Goal: Contribute content: Contribute content

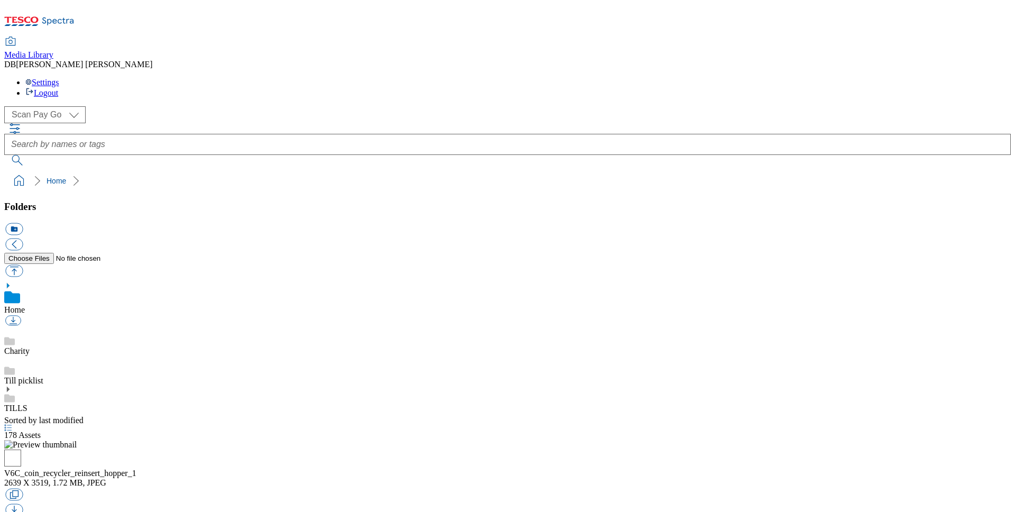
click at [12, 385] on icon at bounding box center [7, 388] width 7 height 7
click at [51, 492] on link "V6C-CR5000" at bounding box center [27, 496] width 47 height 9
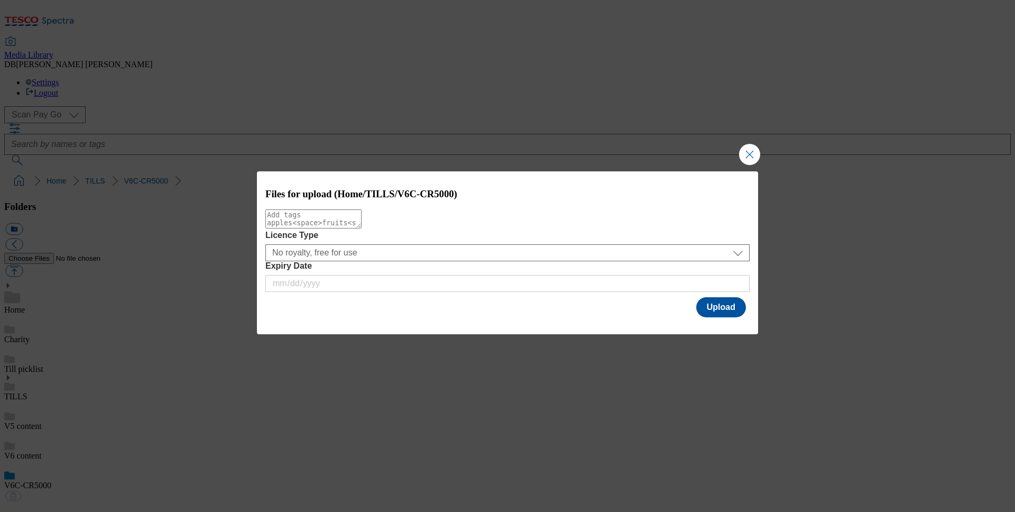
click at [362, 226] on textarea "Modal" at bounding box center [313, 218] width 96 height 19
type textarea "CR5000"
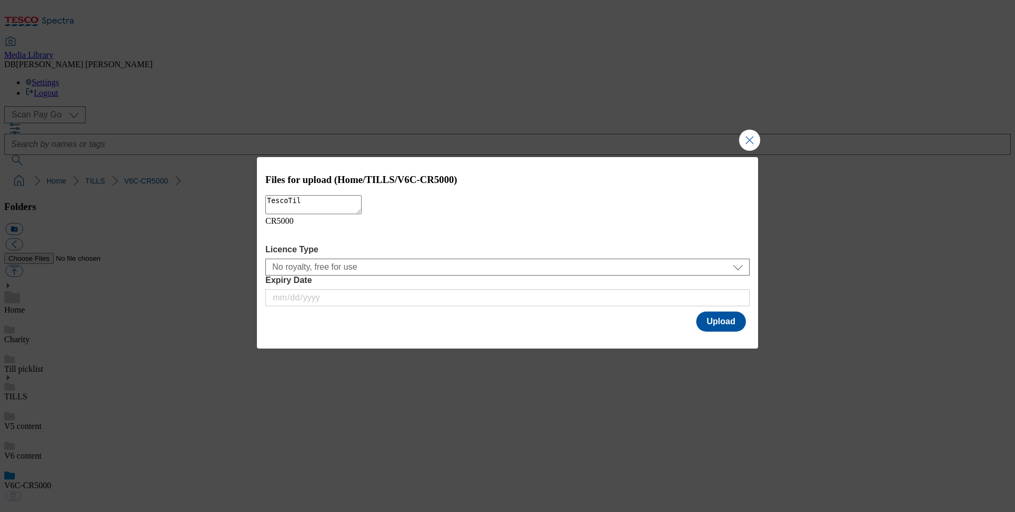
type textarea "TescoTill"
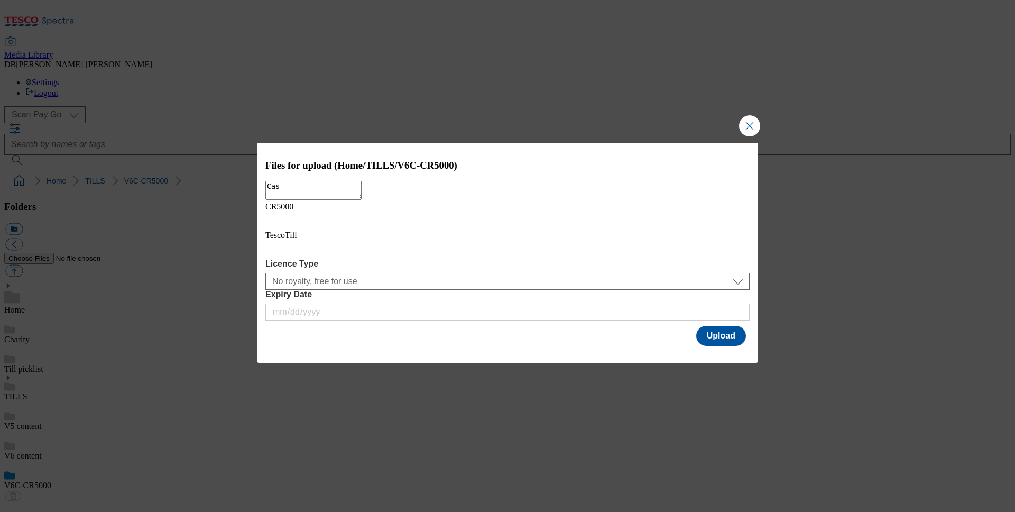
type textarea "Cash"
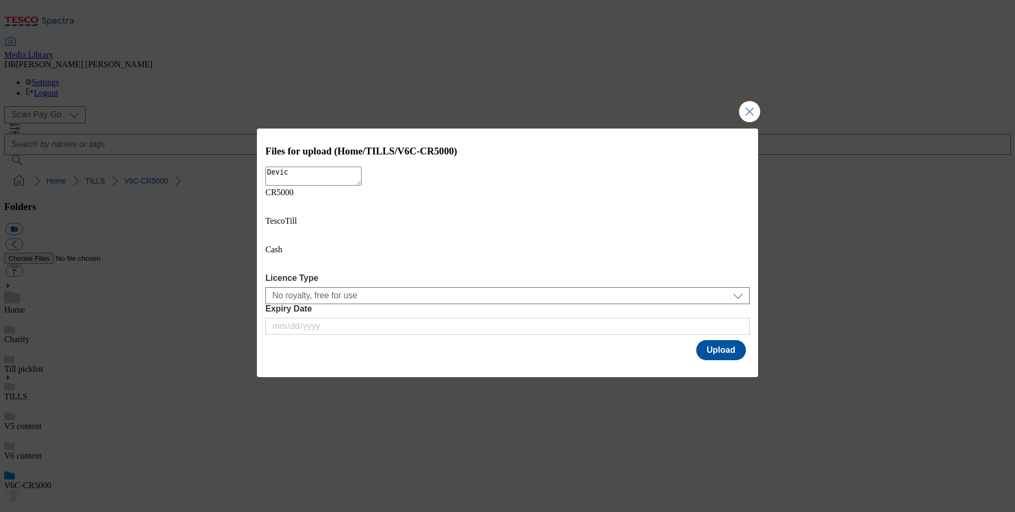
type textarea "Device"
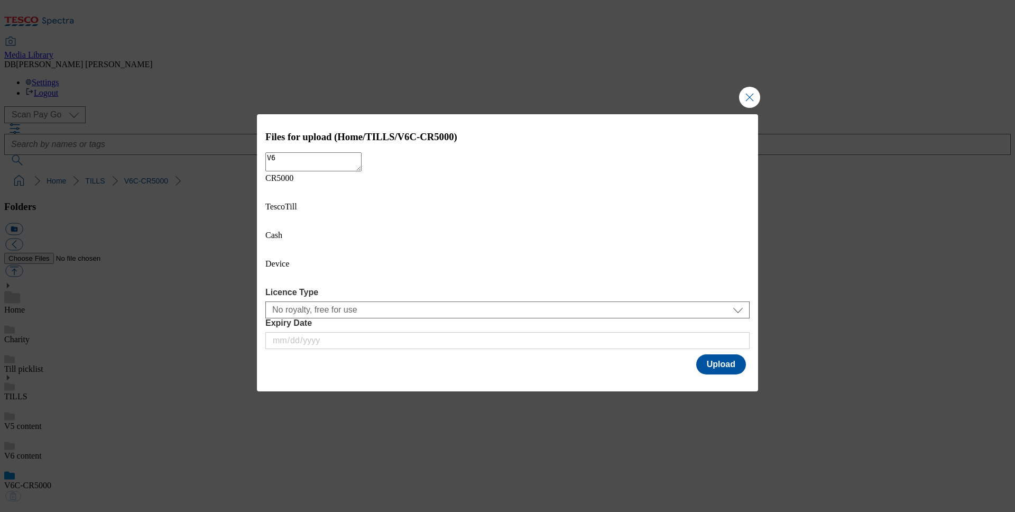
type textarea "V6C"
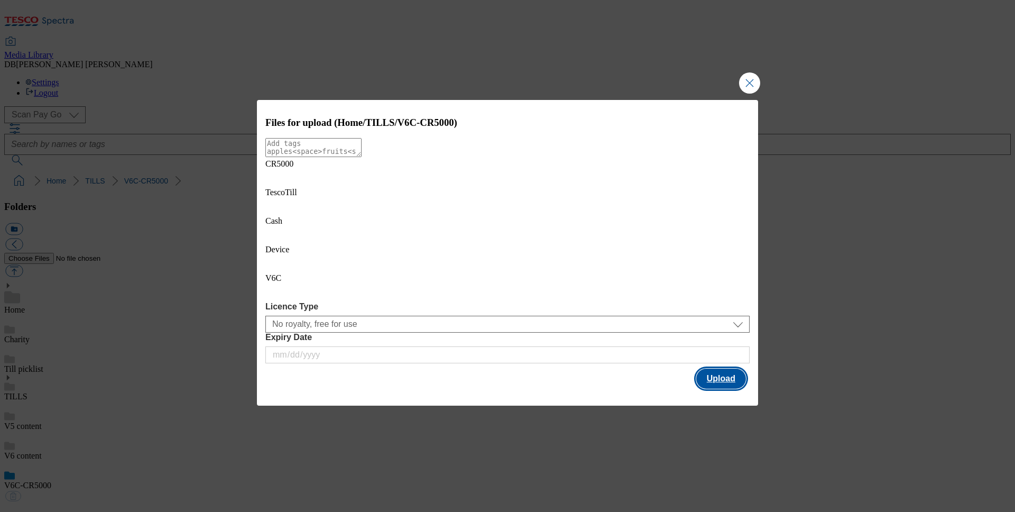
click at [739, 368] on button "Upload" at bounding box center [721, 378] width 50 height 20
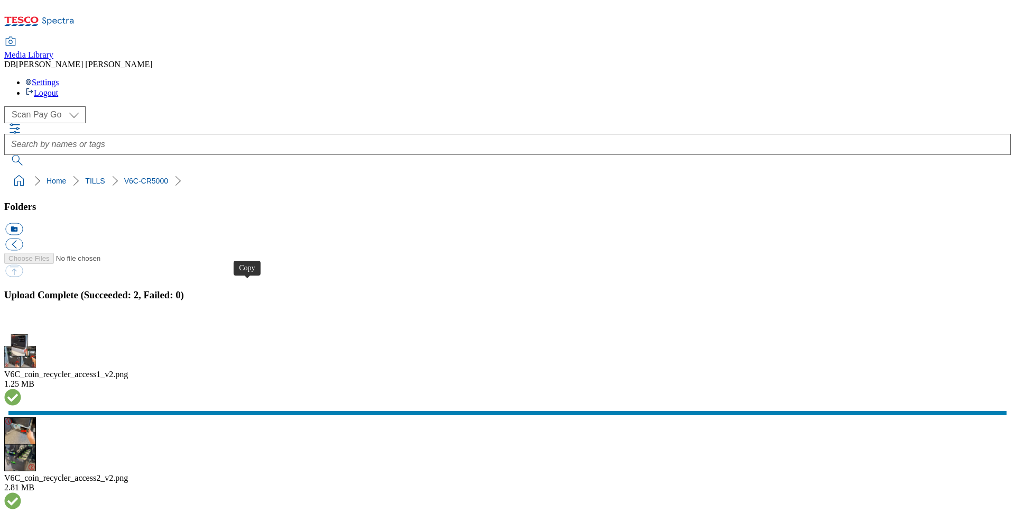
click at [820, 473] on div "V6C_coin_recycler_access2_v2.png" at bounding box center [507, 478] width 1006 height 10
click at [21, 323] on button "button" at bounding box center [13, 328] width 16 height 10
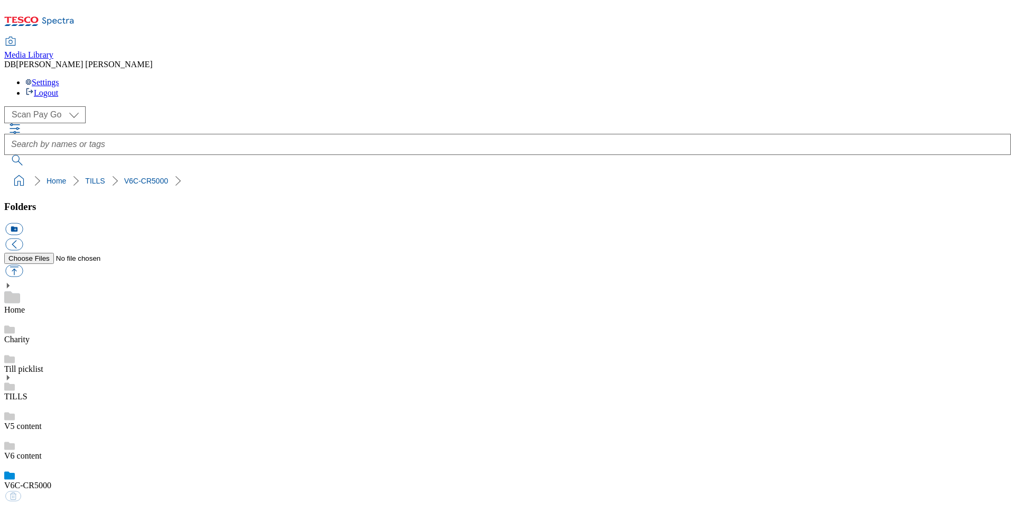
scroll to position [571, 0]
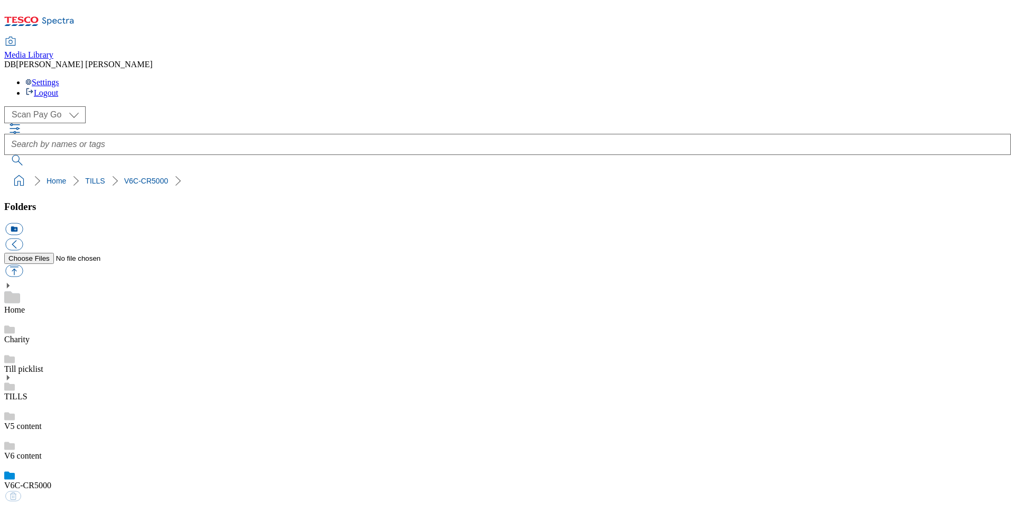
click at [42, 451] on link "V6 content" at bounding box center [23, 455] width 38 height 9
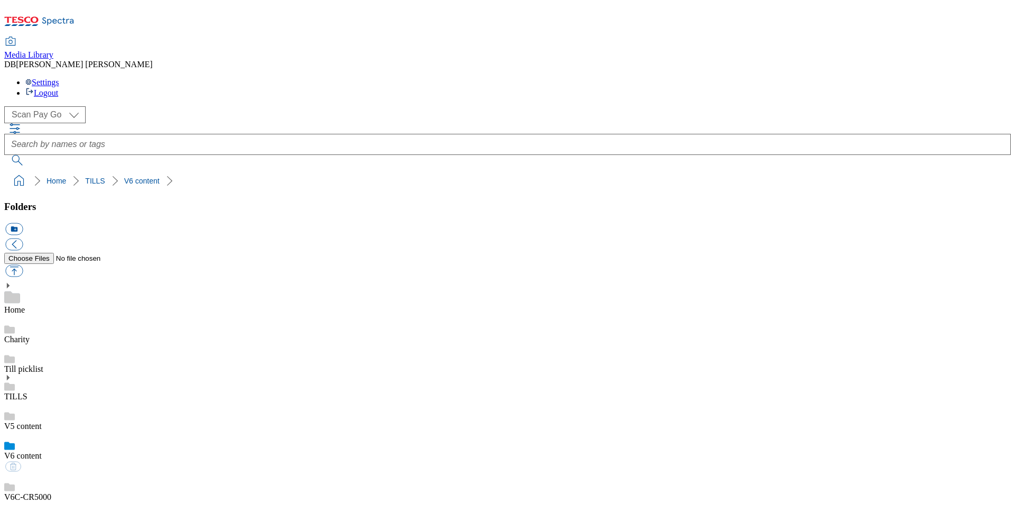
click at [51, 492] on link "V6C-CR5000" at bounding box center [27, 496] width 47 height 9
click at [51, 481] on link "V6C-CR5000" at bounding box center [27, 485] width 47 height 9
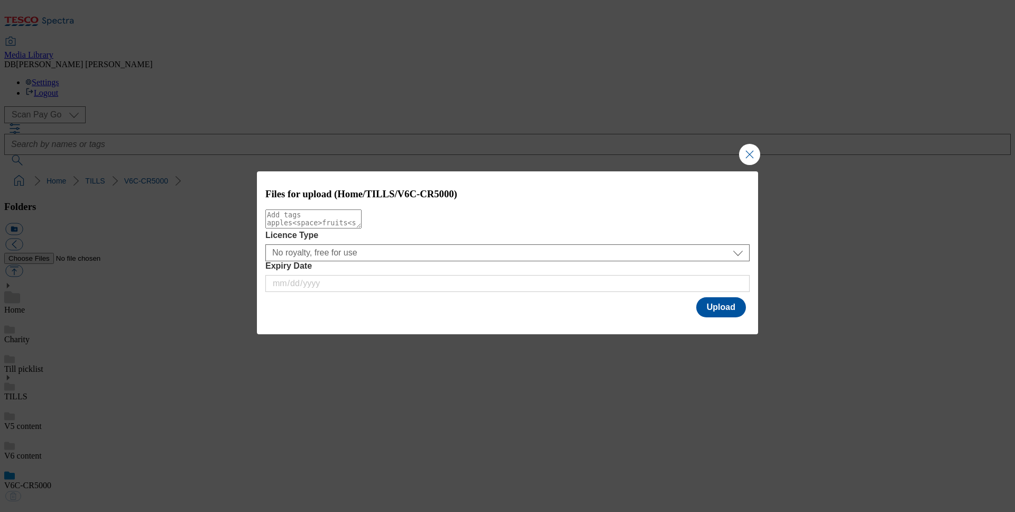
click at [362, 228] on textarea "Modal" at bounding box center [313, 218] width 96 height 19
type textarea "Cash"
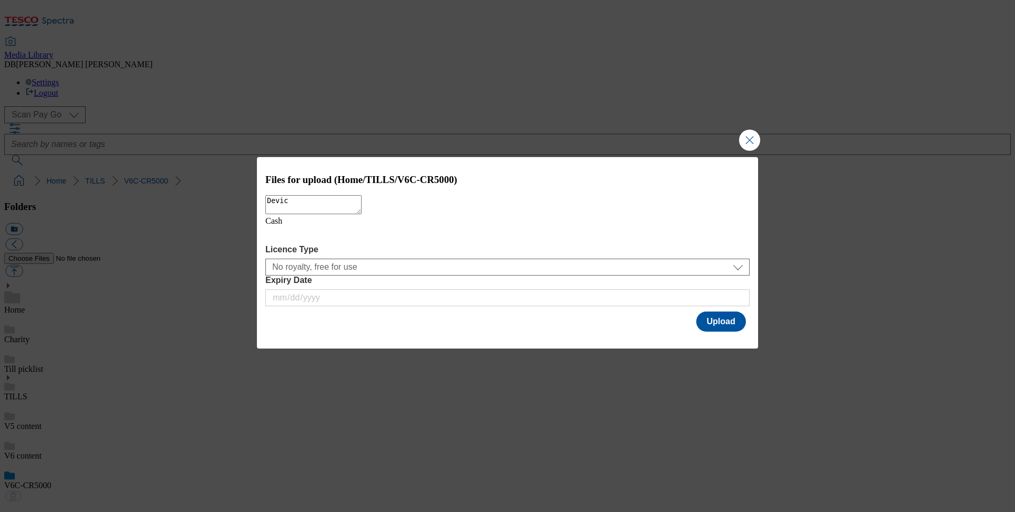
type textarea "Device"
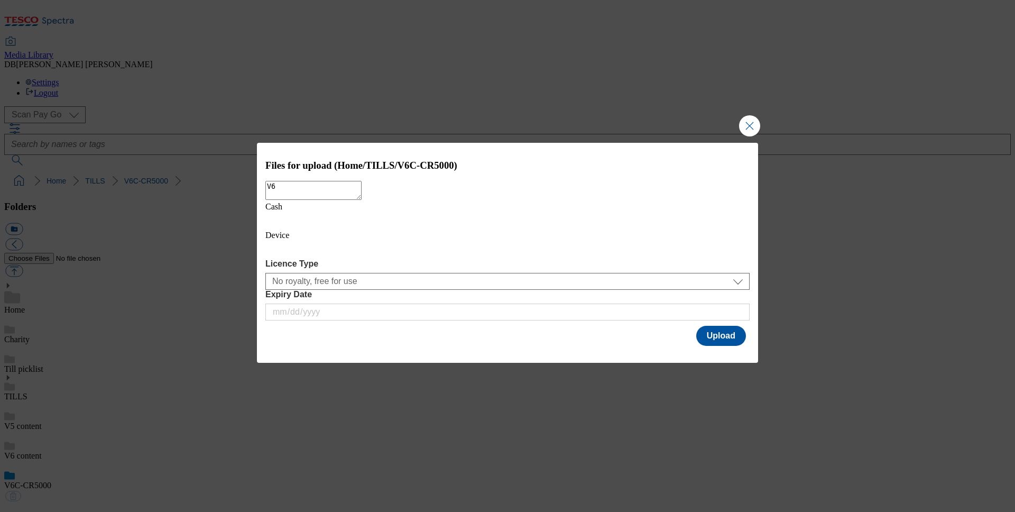
type textarea "V6C"
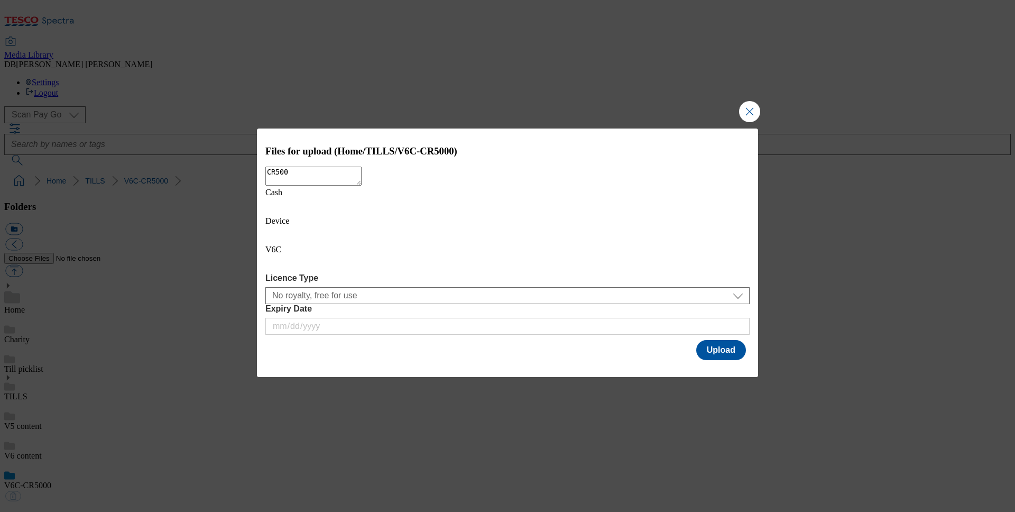
type textarea "CR5000"
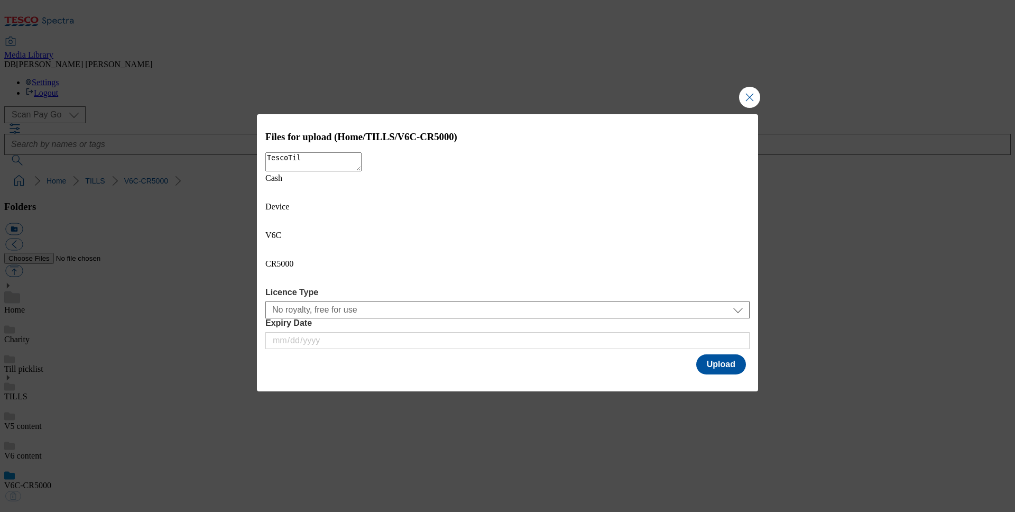
type textarea "TescoTill"
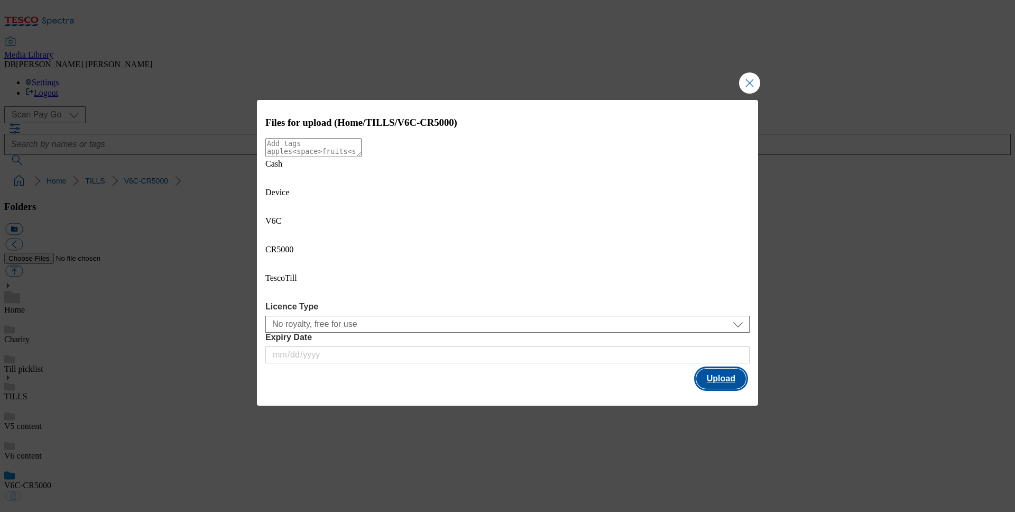
click at [713, 368] on button "Upload" at bounding box center [721, 378] width 50 height 20
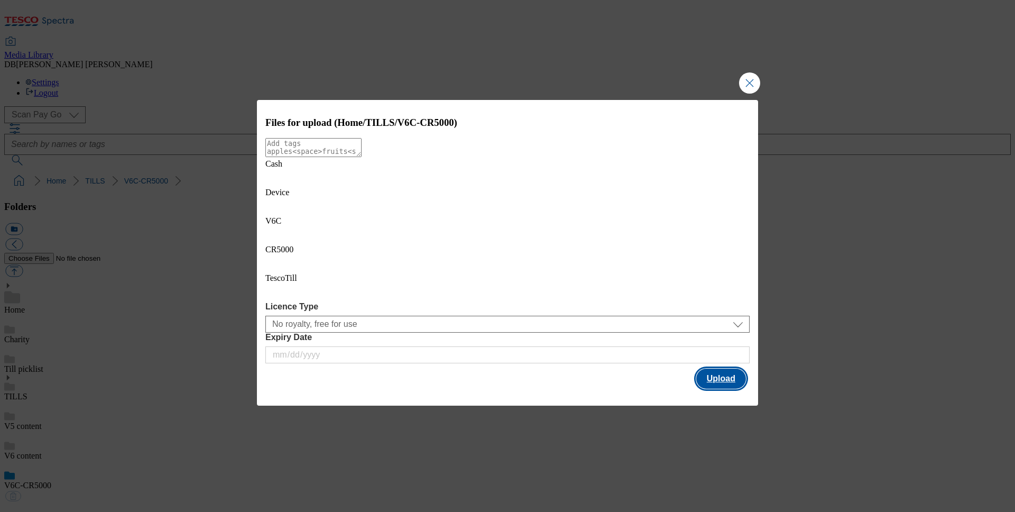
click at [719, 368] on button "Upload" at bounding box center [721, 378] width 50 height 20
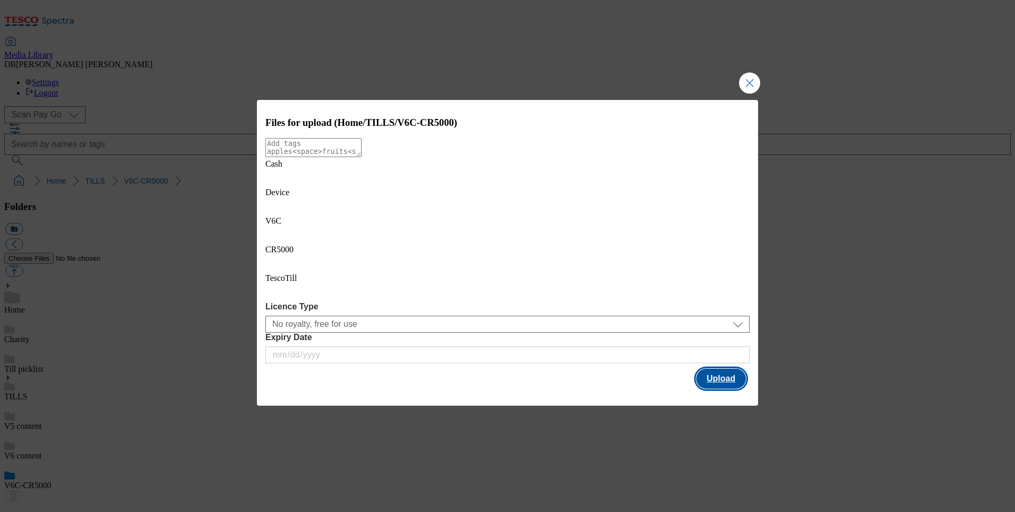
click at [717, 368] on button "Upload" at bounding box center [721, 378] width 50 height 20
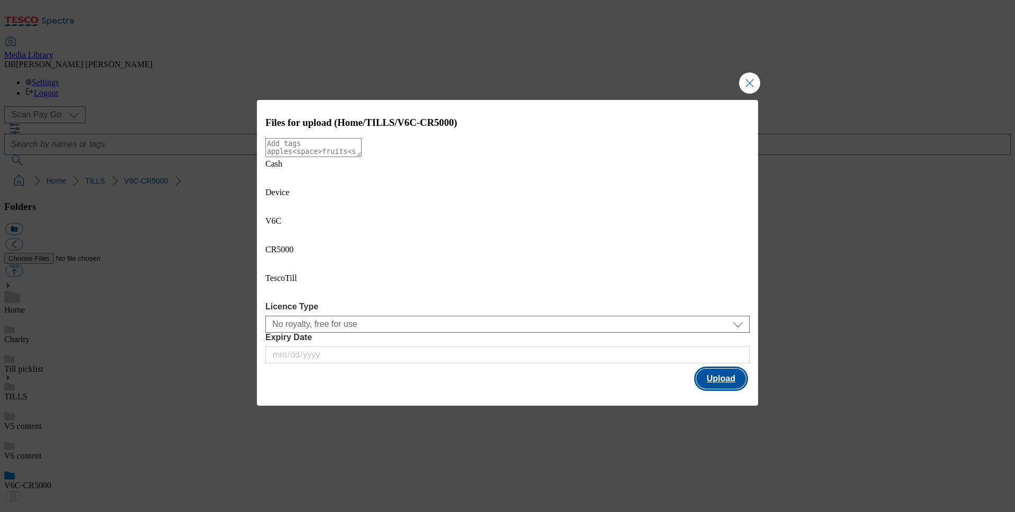
click at [719, 368] on button "Upload" at bounding box center [721, 378] width 50 height 20
click at [707, 368] on button "Upload" at bounding box center [721, 378] width 50 height 20
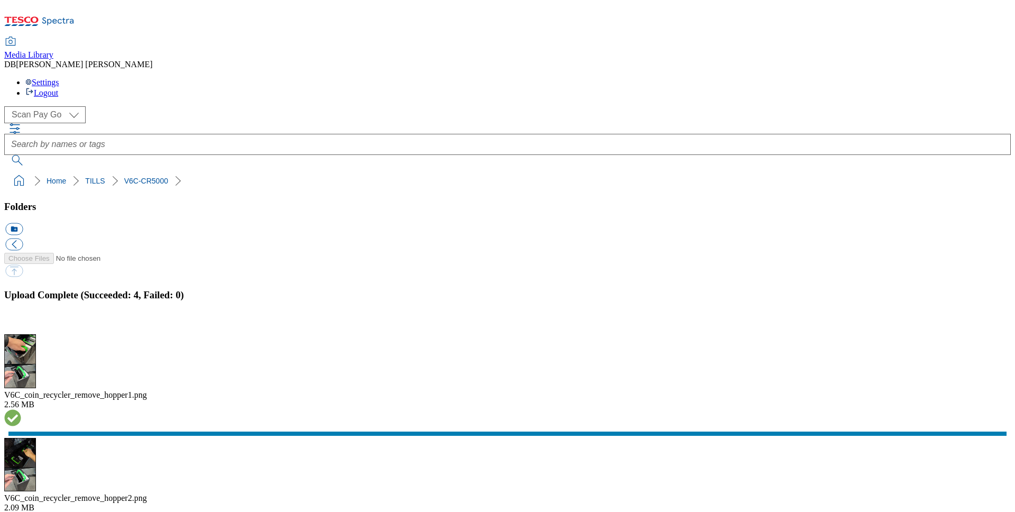
click at [21, 323] on button "button" at bounding box center [13, 328] width 16 height 10
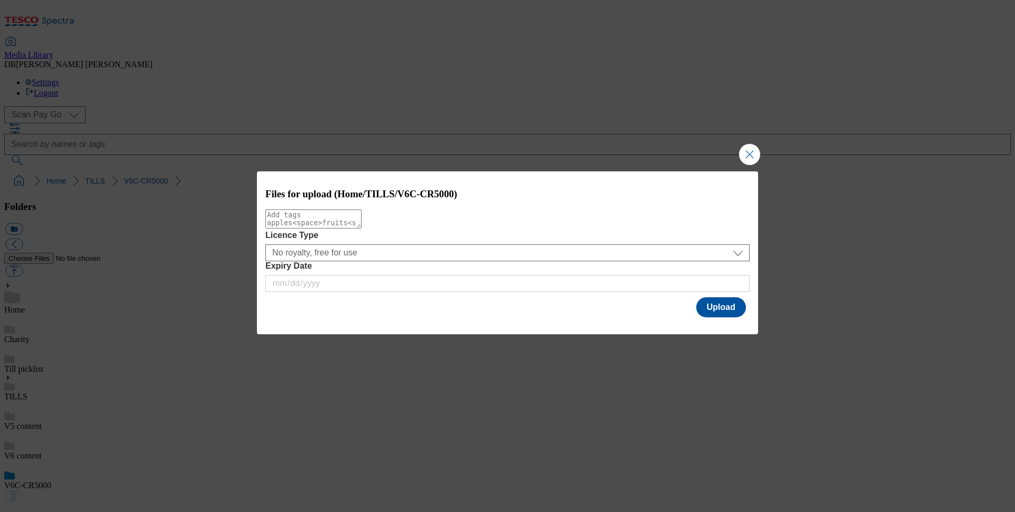
click at [362, 228] on textarea "Modal" at bounding box center [313, 218] width 96 height 19
type textarea "CR5000"
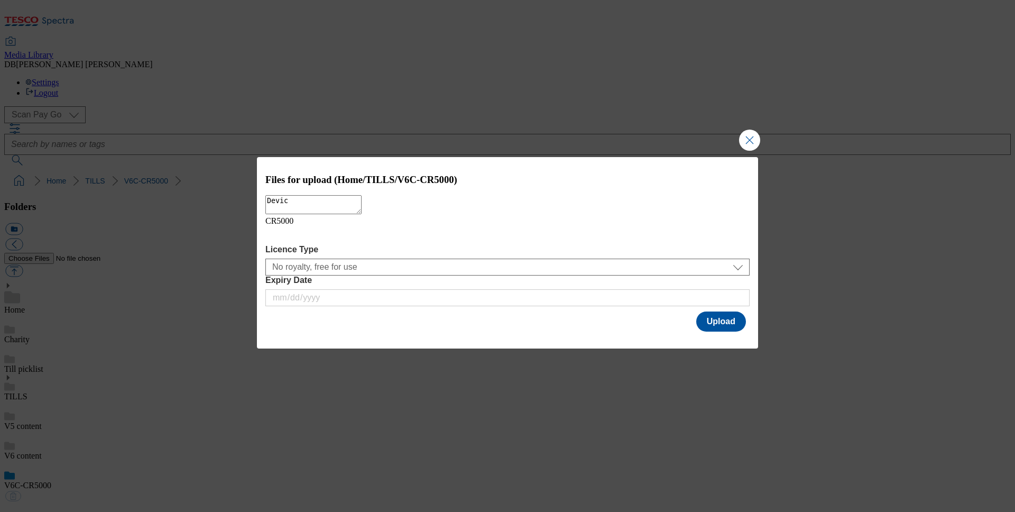
type textarea "Device"
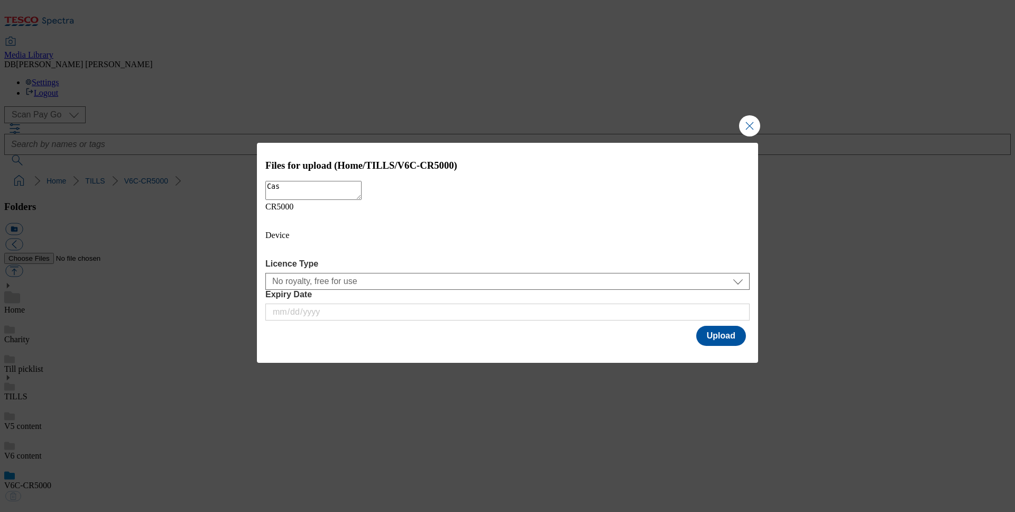
type textarea "Cash"
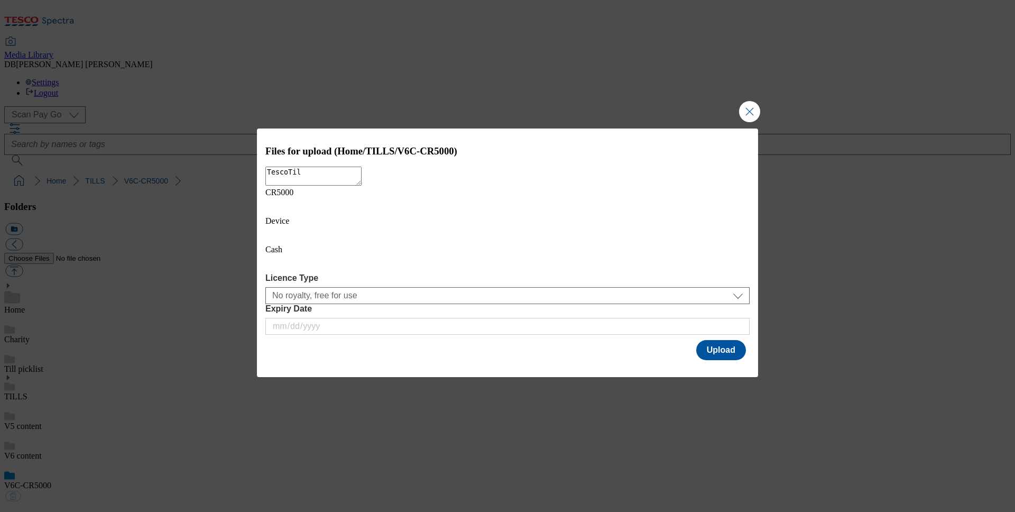
type textarea "TescoTill"
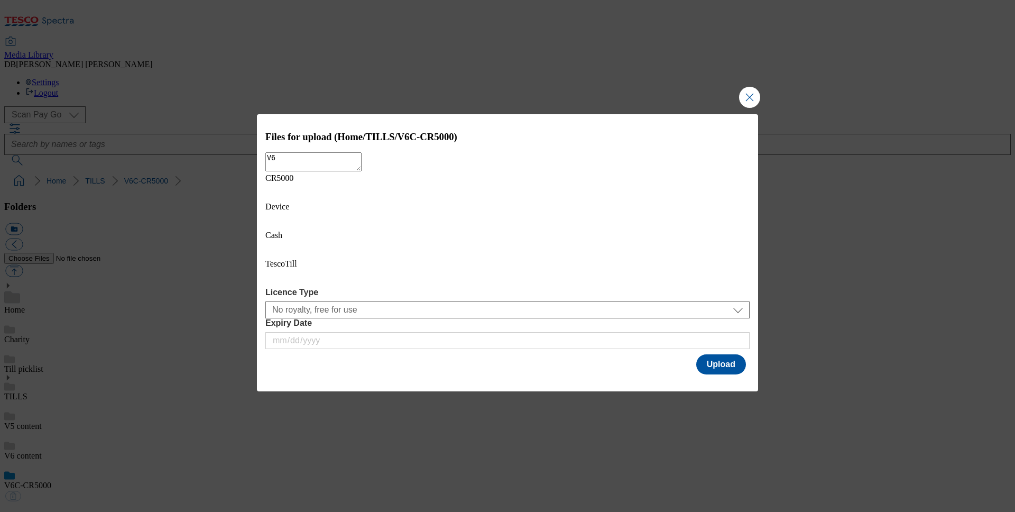
type textarea "V6C"
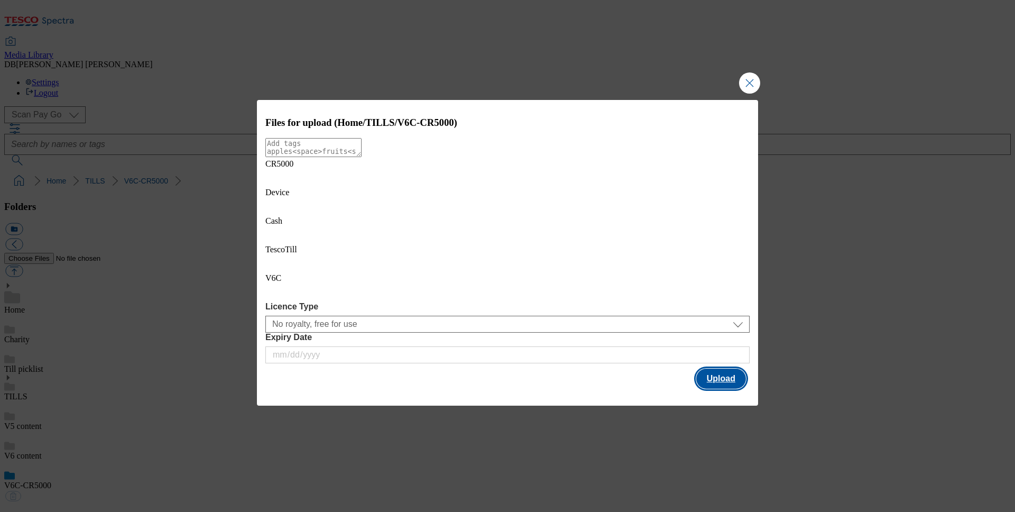
click at [721, 368] on button "Upload" at bounding box center [721, 378] width 50 height 20
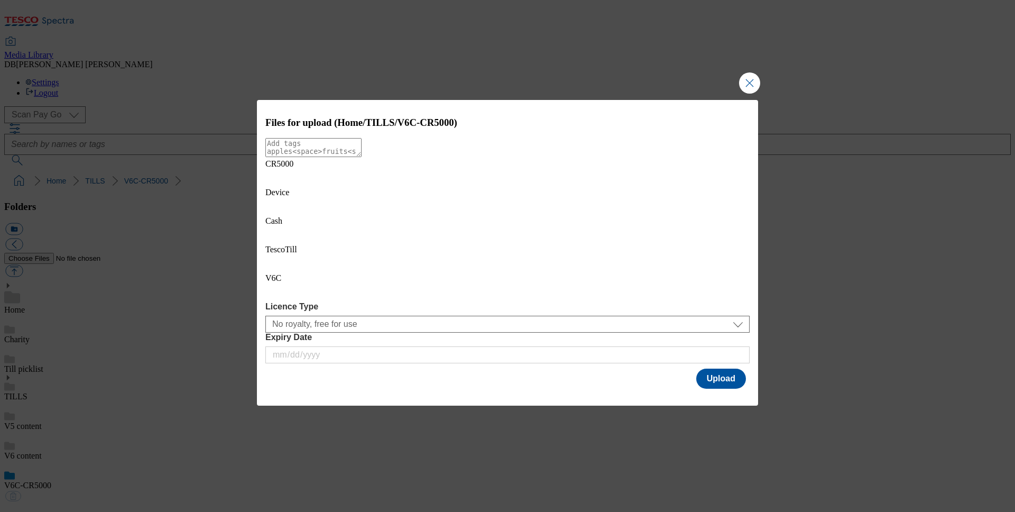
click at [737, 391] on div "Modal" at bounding box center [507, 398] width 501 height 15
click at [735, 368] on button "Upload" at bounding box center [721, 378] width 50 height 20
